Goal: Task Accomplishment & Management: Use online tool/utility

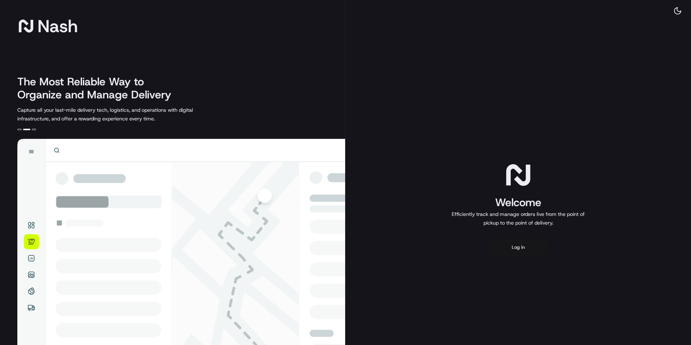
click at [515, 244] on button "Log in" at bounding box center [518, 246] width 58 height 17
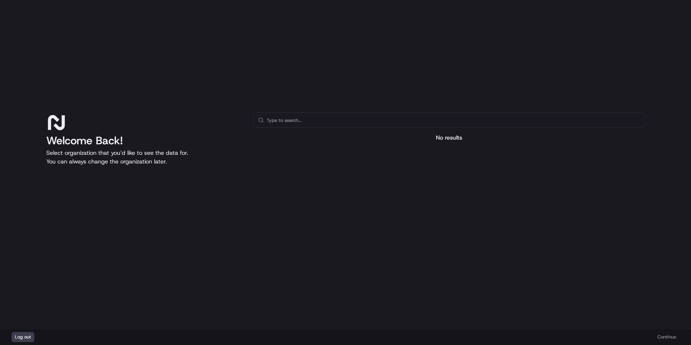
click at [331, 122] on input "text" at bounding box center [453, 120] width 373 height 14
click at [371, 179] on div at bounding box center [448, 205] width 391 height 115
click at [339, 124] on input "text" at bounding box center [453, 120] width 373 height 14
click at [666, 336] on div "Log out Continue" at bounding box center [345, 337] width 691 height 16
click at [373, 121] on input "text" at bounding box center [453, 120] width 373 height 14
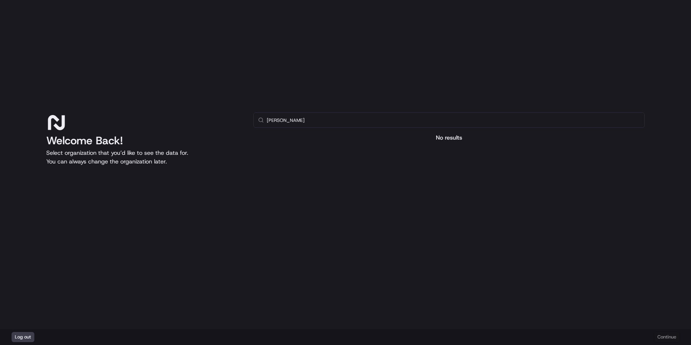
type input "coles"
drag, startPoint x: 375, startPoint y: 117, endPoint x: 364, endPoint y: 116, distance: 10.6
click at [374, 117] on input "coles" at bounding box center [453, 120] width 373 height 14
click at [308, 120] on input "text" at bounding box center [453, 120] width 373 height 14
type input "co"
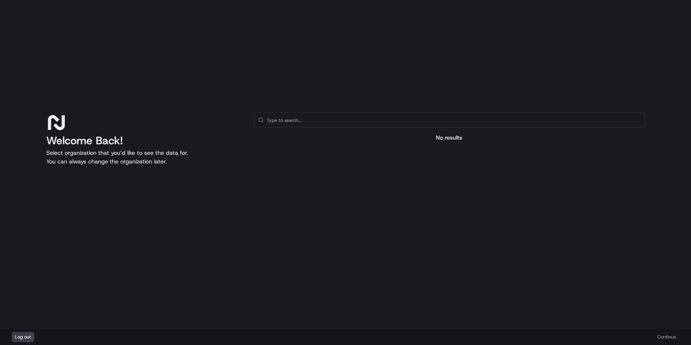
click at [321, 119] on input "text" at bounding box center [453, 120] width 373 height 14
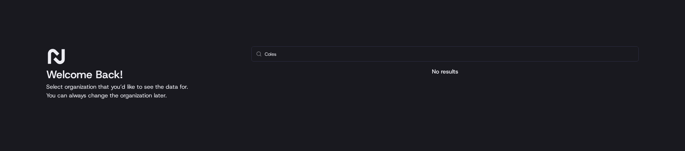
click at [389, 51] on input "Coles" at bounding box center [450, 54] width 370 height 14
type input "C"
click at [380, 99] on div at bounding box center [445, 139] width 388 height 115
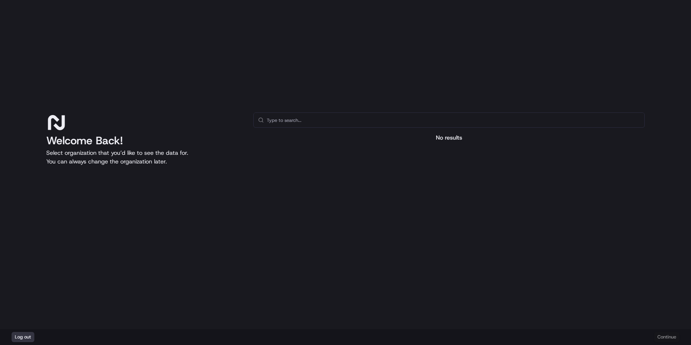
click at [33, 333] on button "Log out" at bounding box center [23, 337] width 23 height 10
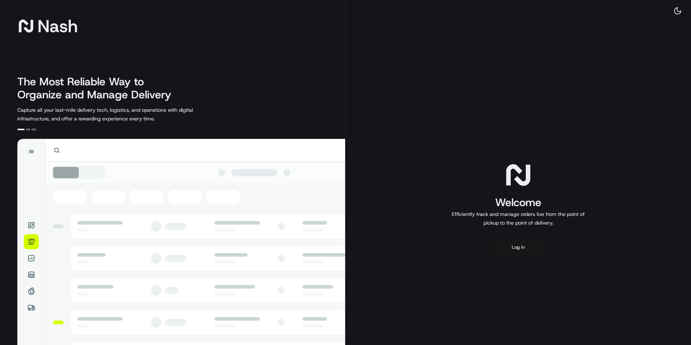
click at [525, 247] on button "Log in" at bounding box center [518, 246] width 58 height 17
